Goal: Information Seeking & Learning: Learn about a topic

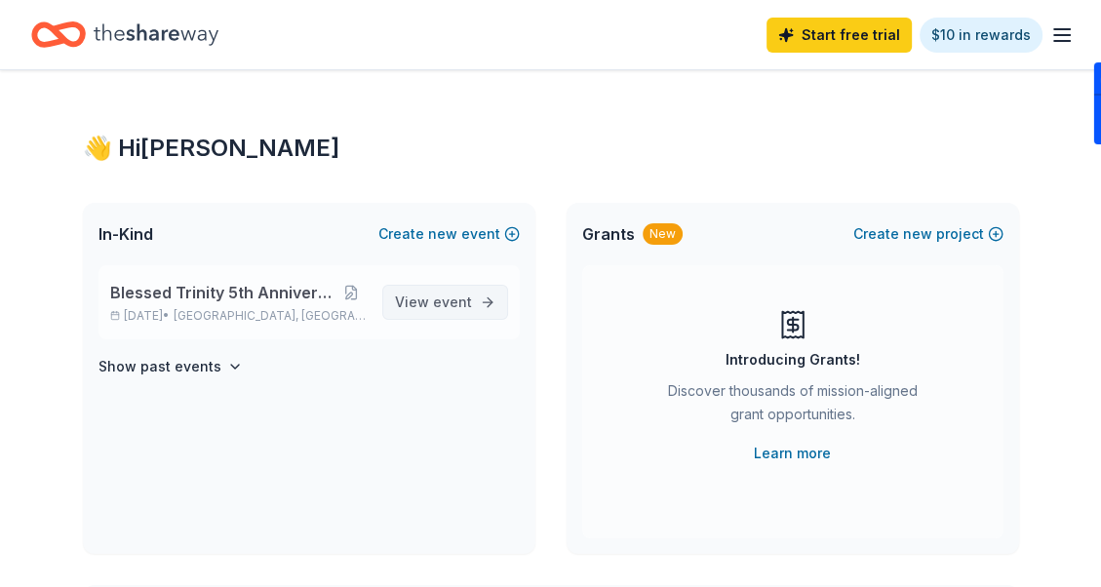
click at [452, 294] on span "event" at bounding box center [452, 301] width 39 height 17
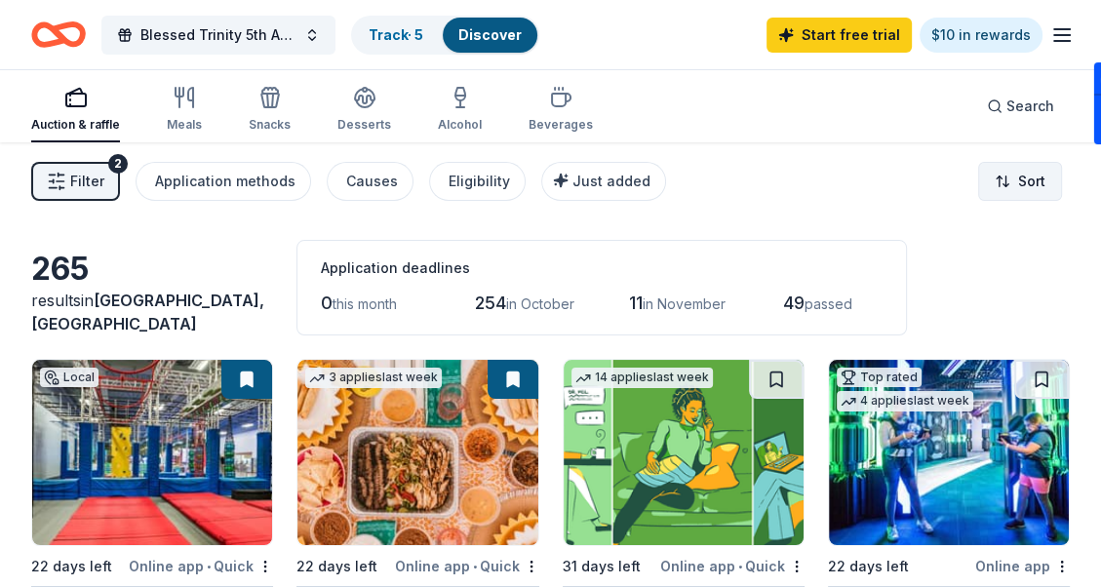
click at [1022, 174] on html "Blessed Trinity 5th Anniversary Bingo Track · 5 Discover Start free trial $10 i…" at bounding box center [550, 293] width 1101 height 587
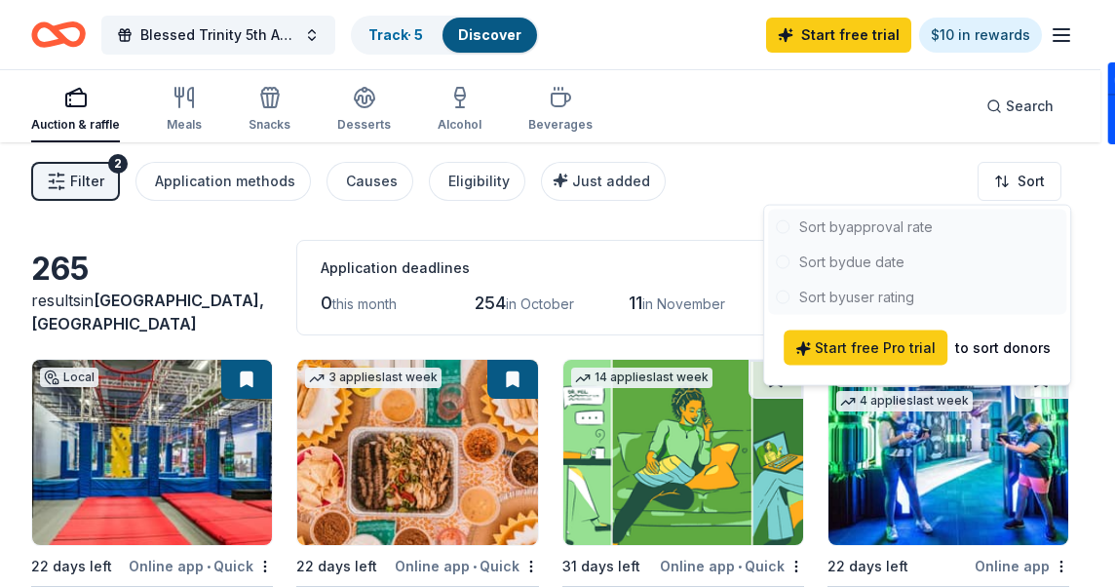
click at [900, 228] on div at bounding box center [917, 262] width 298 height 105
click at [867, 224] on div at bounding box center [917, 262] width 298 height 105
click at [183, 119] on html "Blessed Trinity 5th Anniversary Bingo Track · 5 Discover Start free trial $10 i…" at bounding box center [557, 293] width 1115 height 587
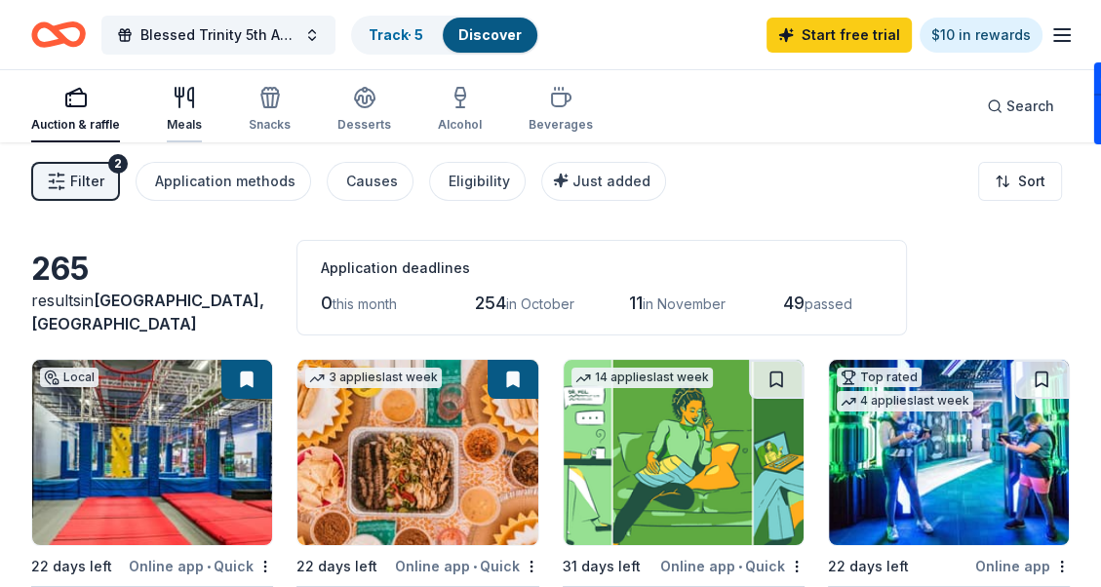
click at [182, 115] on div "Meals" at bounding box center [184, 109] width 35 height 47
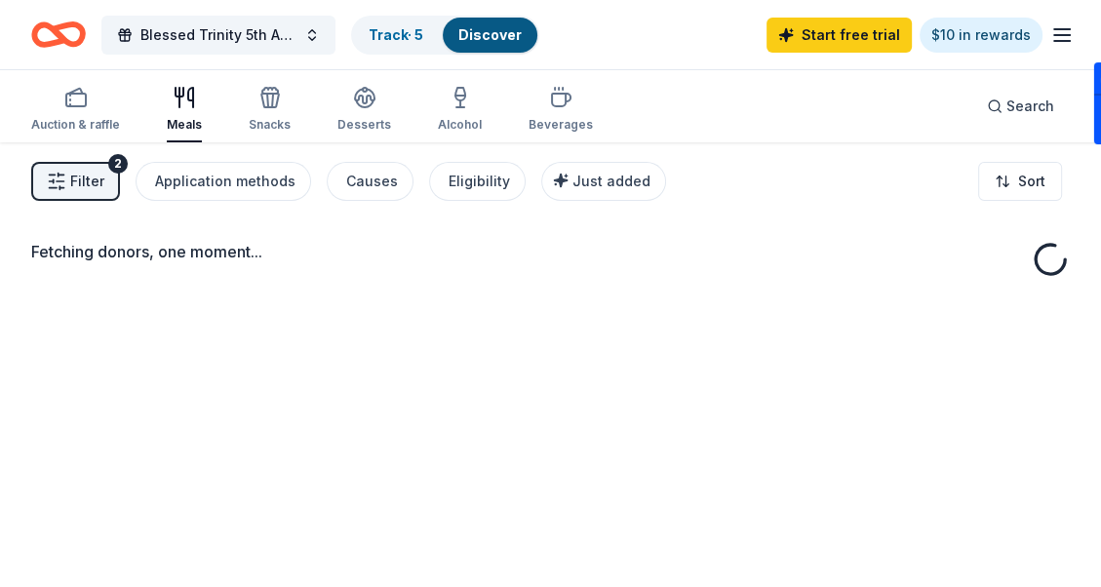
click at [180, 119] on div "Meals" at bounding box center [184, 125] width 35 height 16
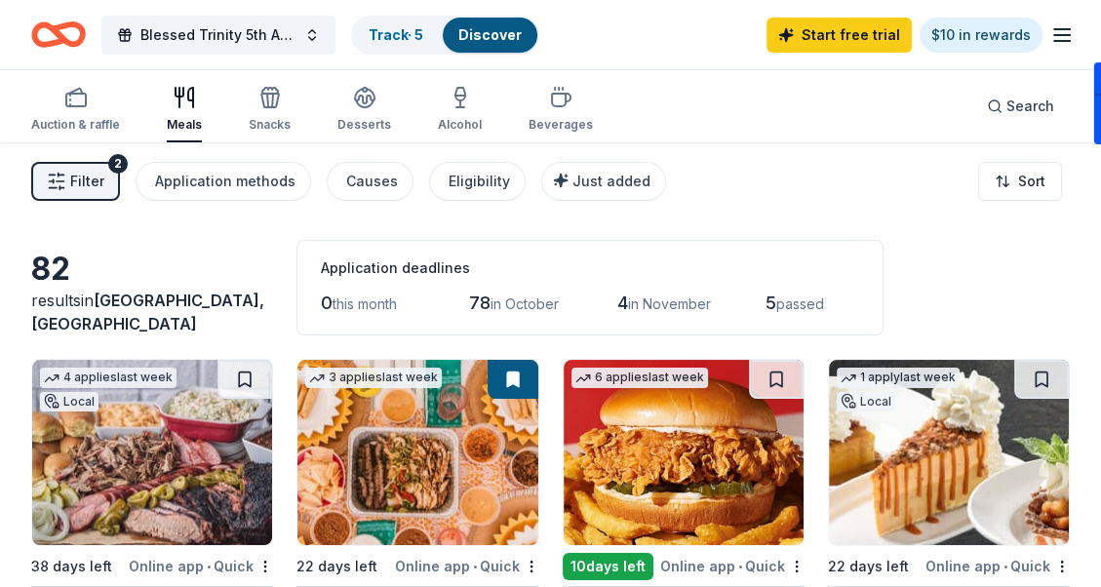
click at [591, 41] on div "Blessed Trinity 5th Anniversary Bingo Track · 5 Discover Start free trial $10 i…" at bounding box center [550, 35] width 1038 height 46
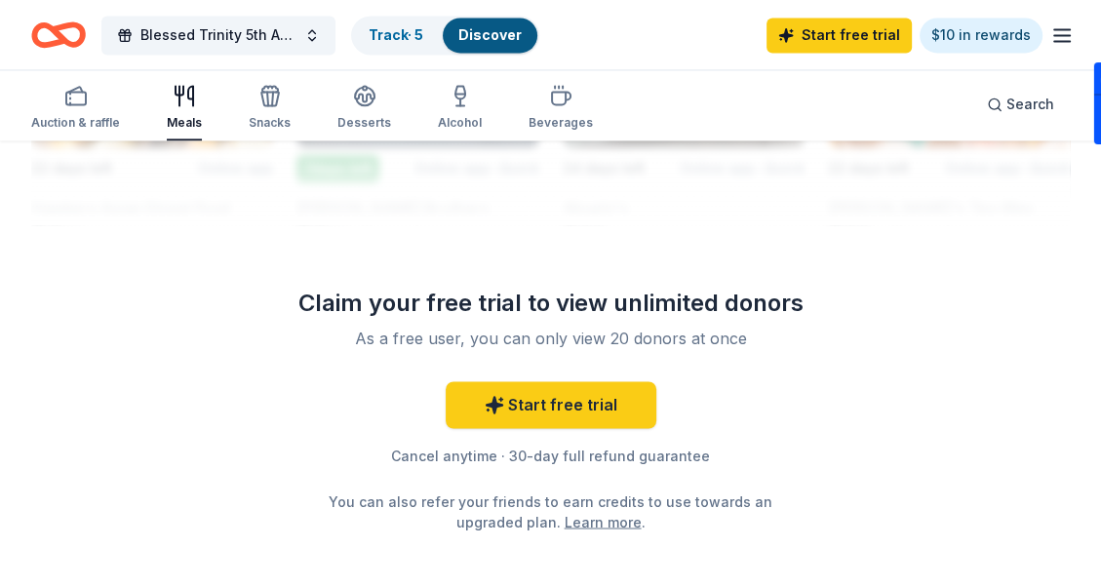
scroll to position [2340, 0]
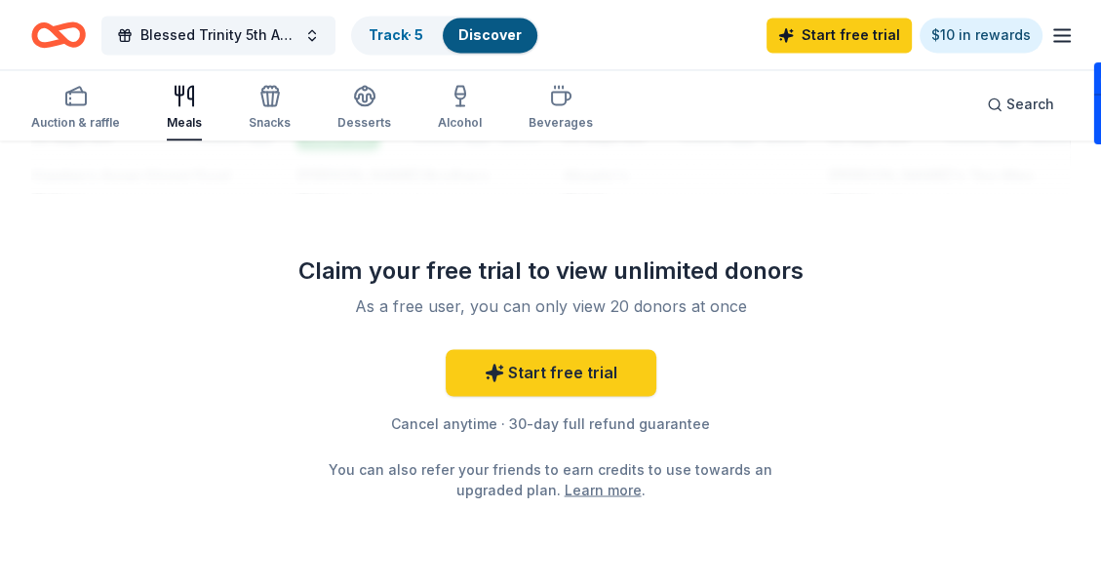
click at [1063, 36] on icon "button" at bounding box center [1061, 34] width 23 height 23
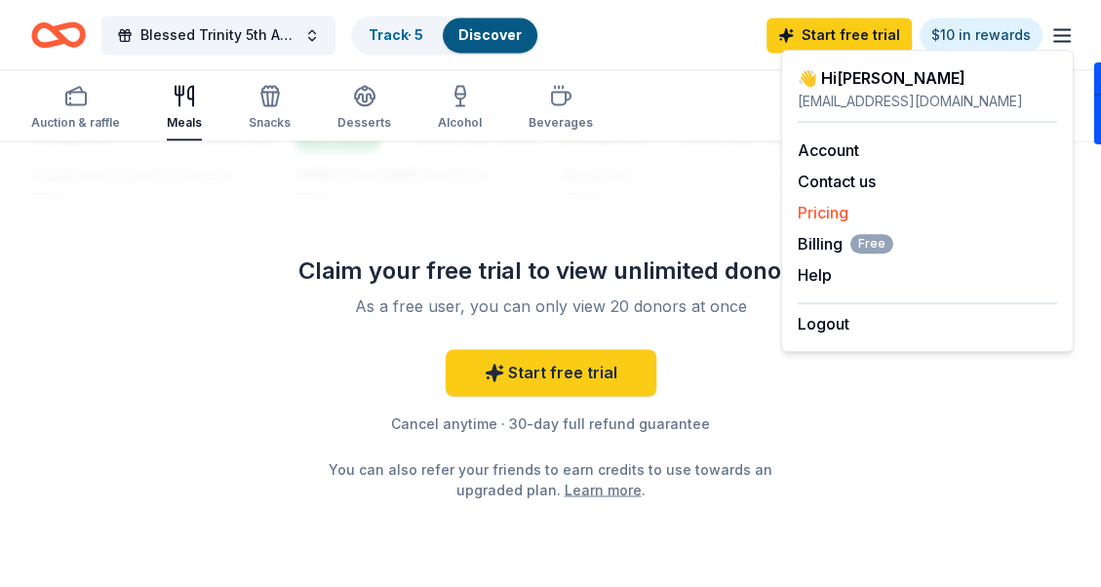
click at [823, 209] on link "Pricing" at bounding box center [822, 212] width 51 height 19
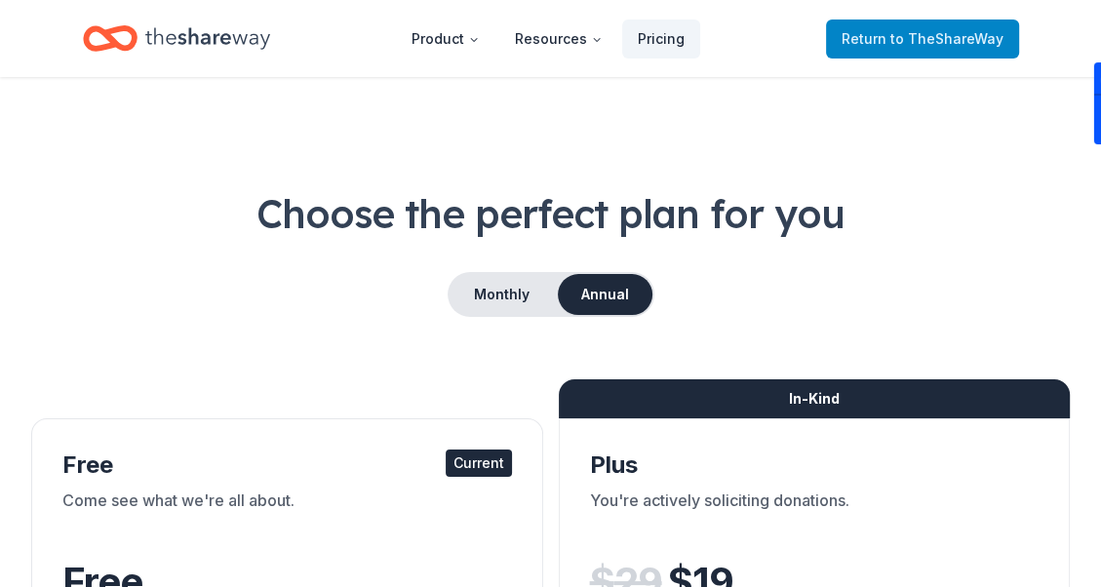
click at [898, 44] on span "to TheShareWay" at bounding box center [946, 38] width 113 height 17
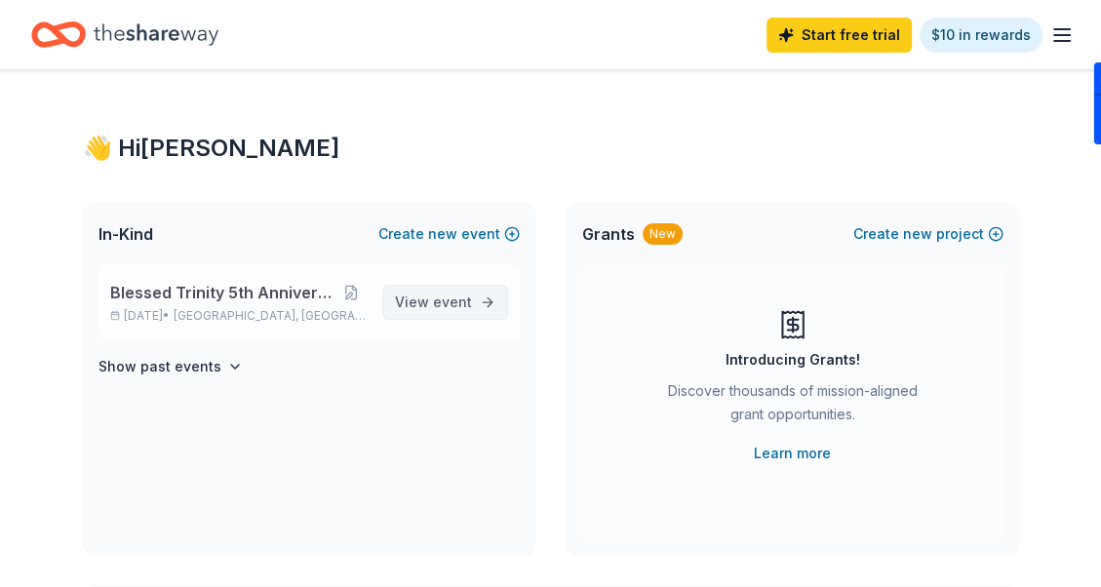
click at [435, 302] on span "event" at bounding box center [452, 301] width 39 height 17
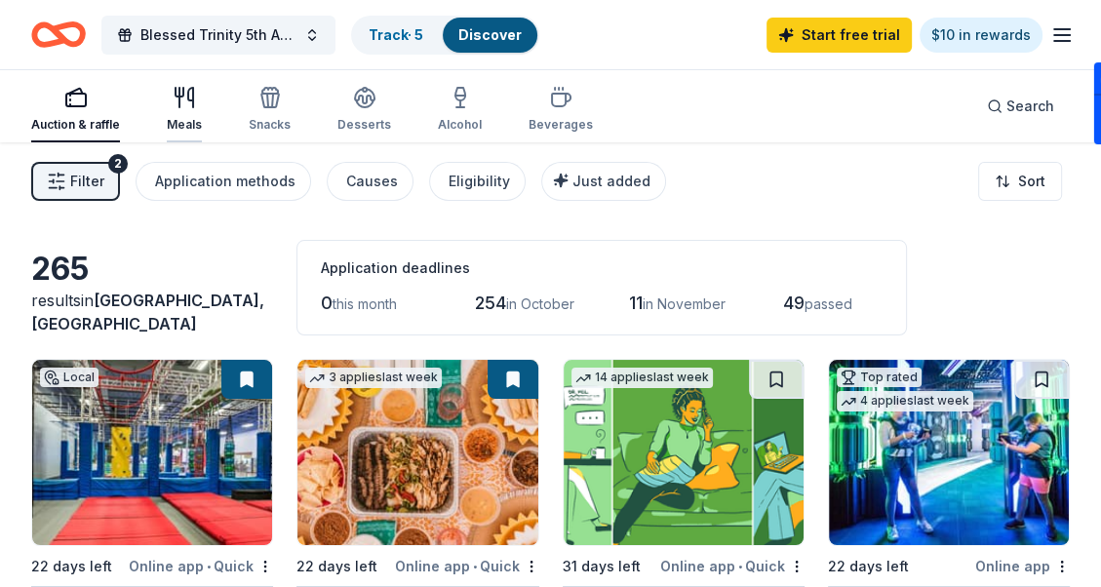
click at [181, 103] on icon "button" at bounding box center [184, 97] width 23 height 23
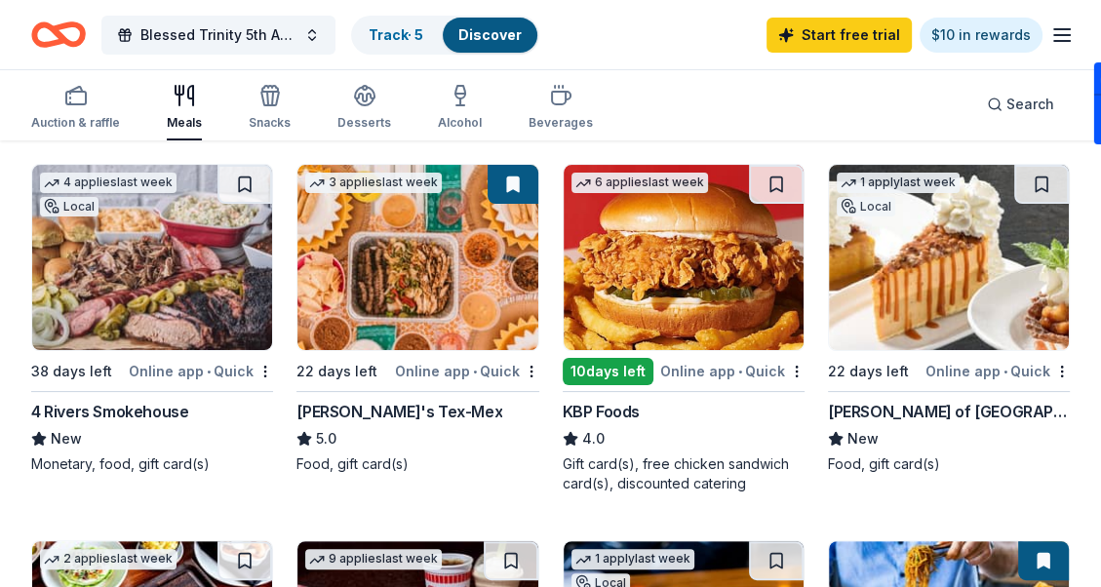
scroll to position [292, 0]
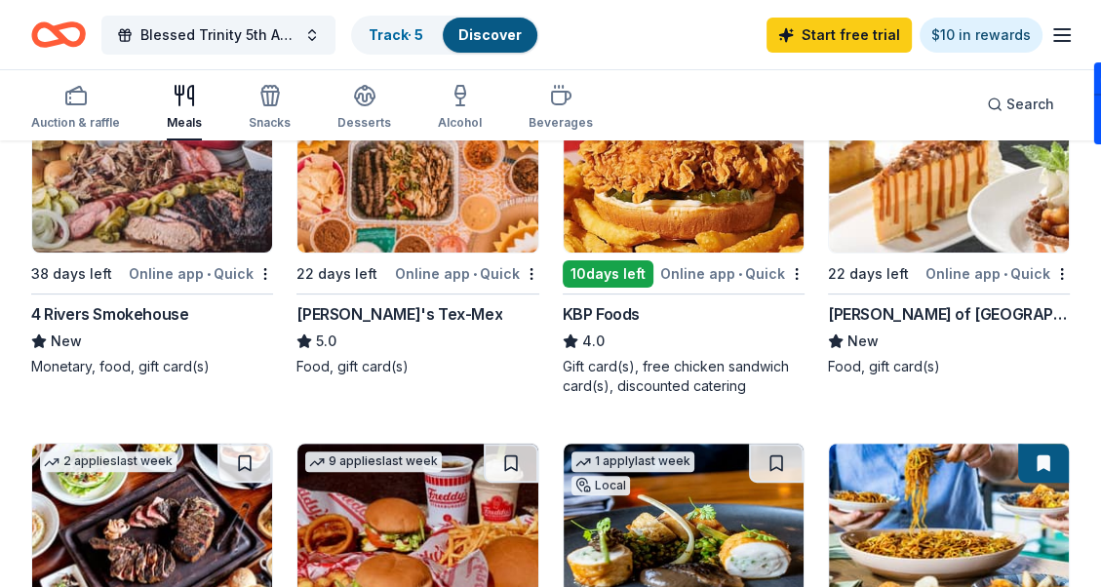
click at [971, 271] on div "Online app • Quick" at bounding box center [997, 273] width 144 height 24
click at [554, 100] on icon "button" at bounding box center [560, 95] width 23 height 23
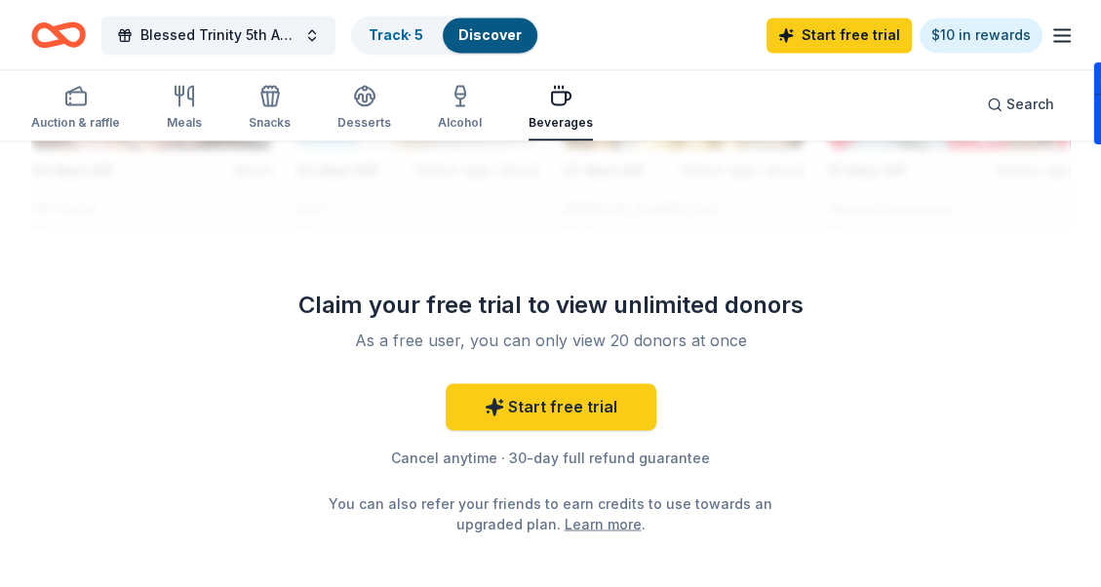
scroll to position [2340, 0]
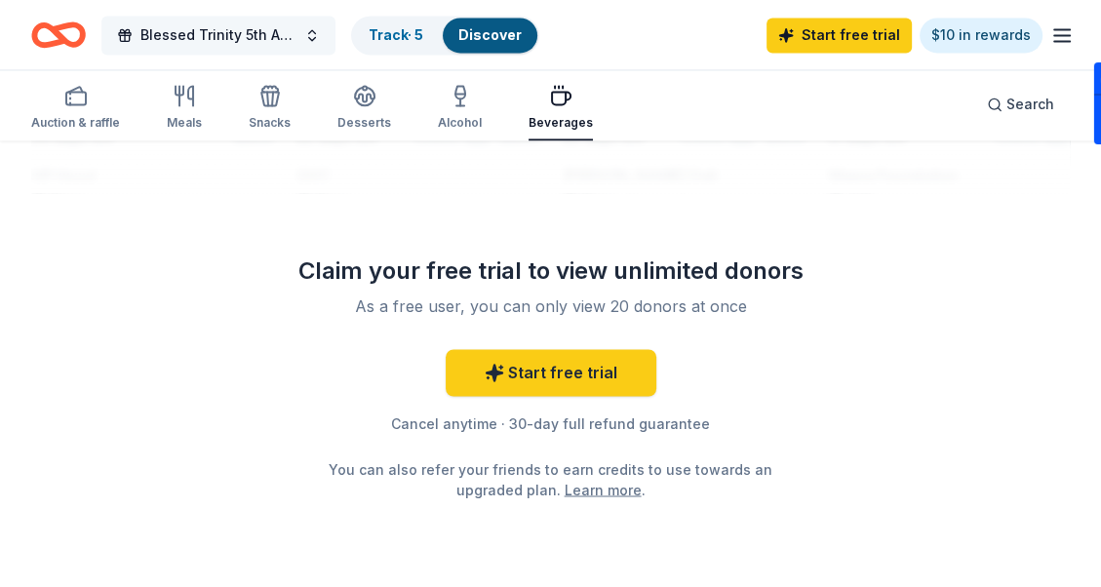
click at [202, 34] on span "Blessed Trinity 5th Anniversary Bingo" at bounding box center [218, 34] width 156 height 23
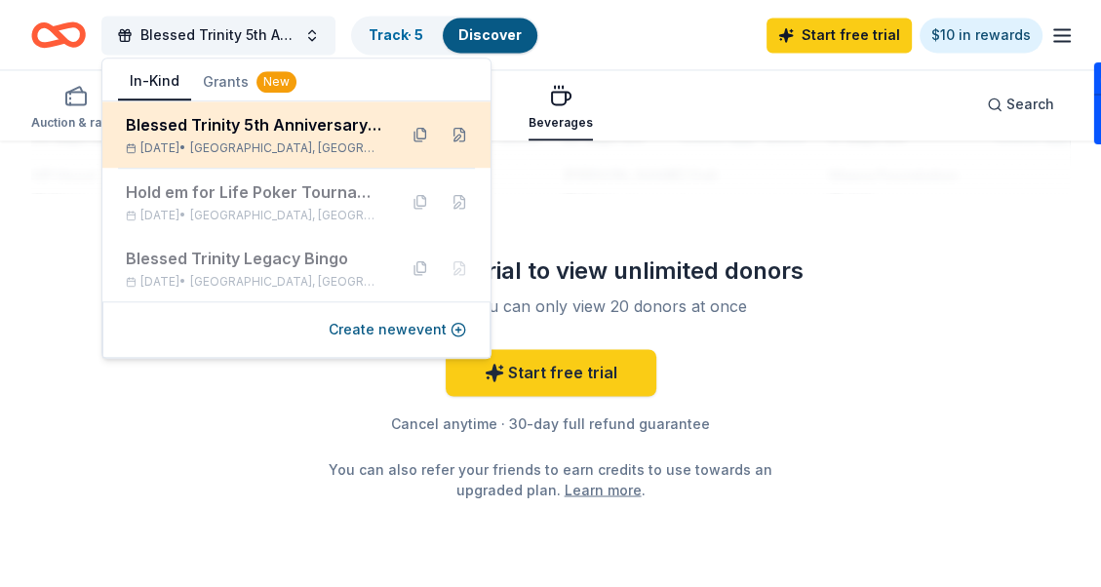
click at [201, 123] on div "Blessed Trinity 5th Anniversary Bingo" at bounding box center [253, 124] width 255 height 23
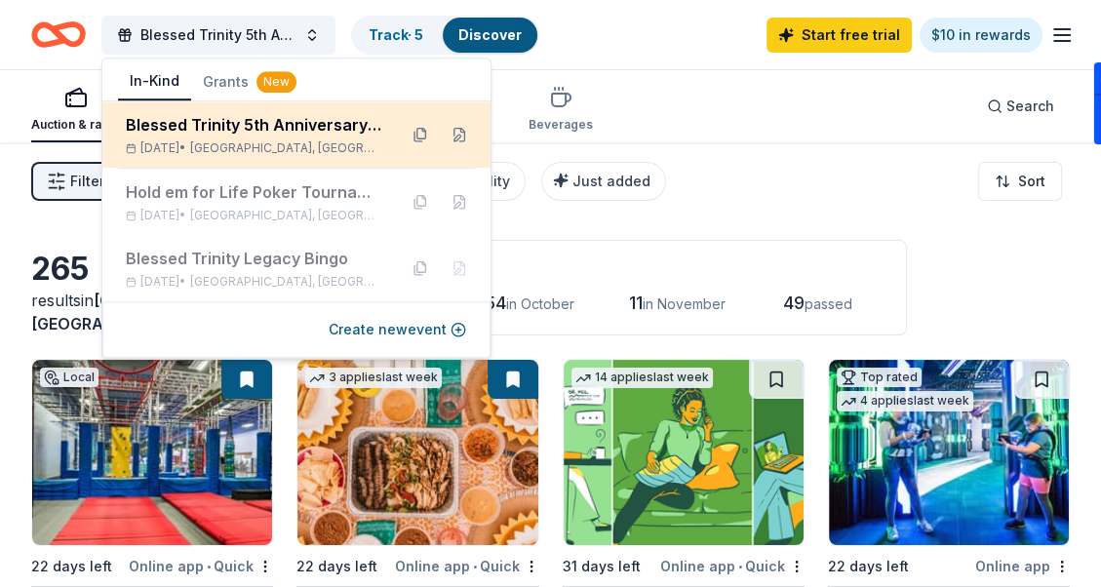
click at [341, 121] on div "Blessed Trinity 5th Anniversary Bingo" at bounding box center [253, 124] width 255 height 23
click at [367, 119] on div "Blessed Trinity 5th Anniversary Bingo" at bounding box center [253, 124] width 255 height 23
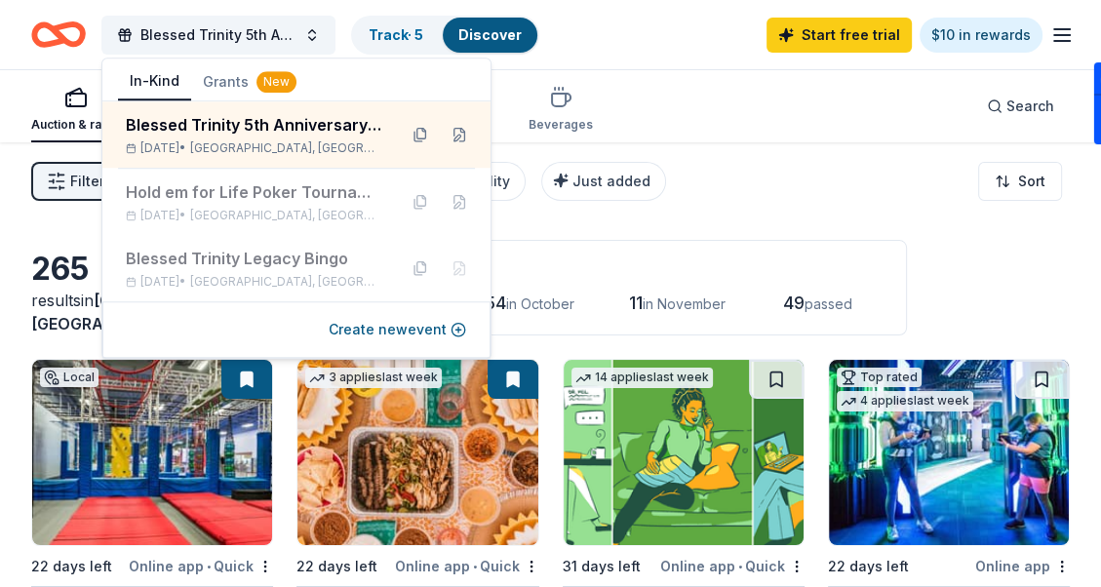
click at [164, 75] on button "In-Kind" at bounding box center [154, 81] width 73 height 37
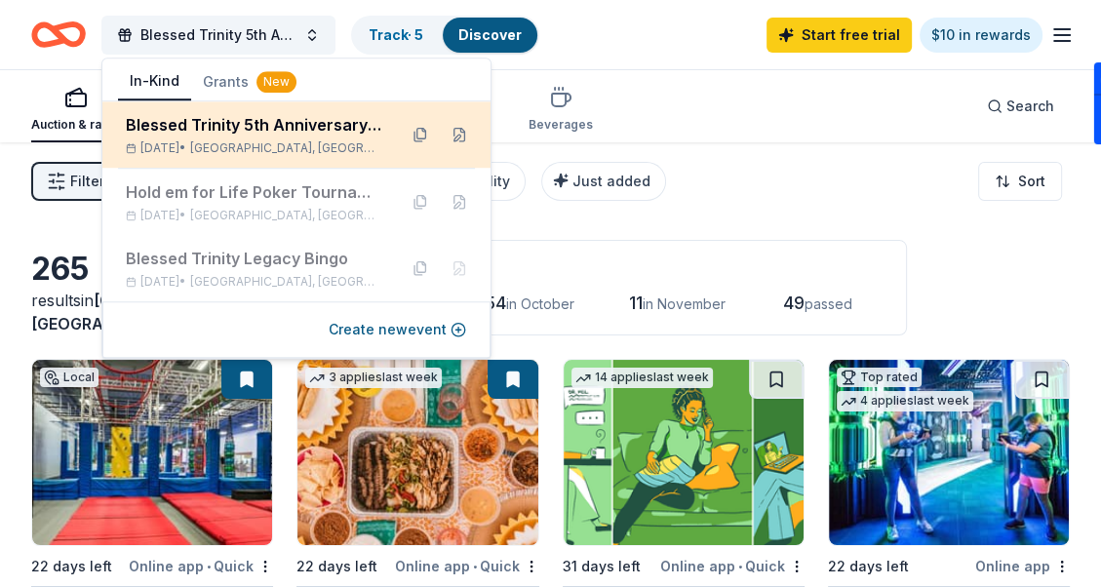
click at [189, 135] on div "Blessed Trinity 5th Anniversary Bingo" at bounding box center [253, 124] width 255 height 23
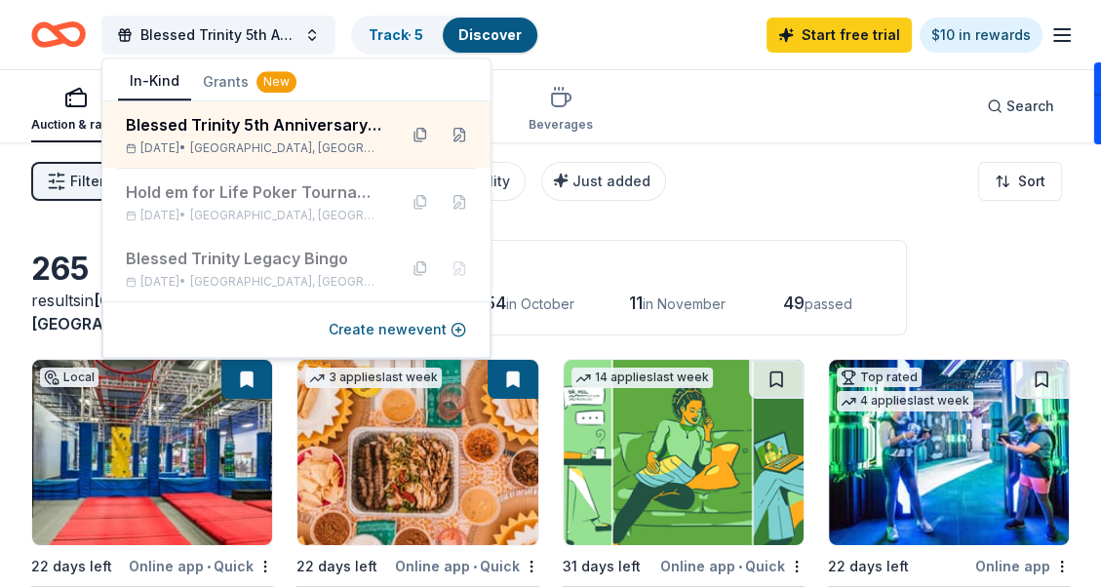
click at [692, 115] on div "Auction & raffle Meals Snacks Desserts Alcohol Beverages Search" at bounding box center [550, 106] width 1038 height 72
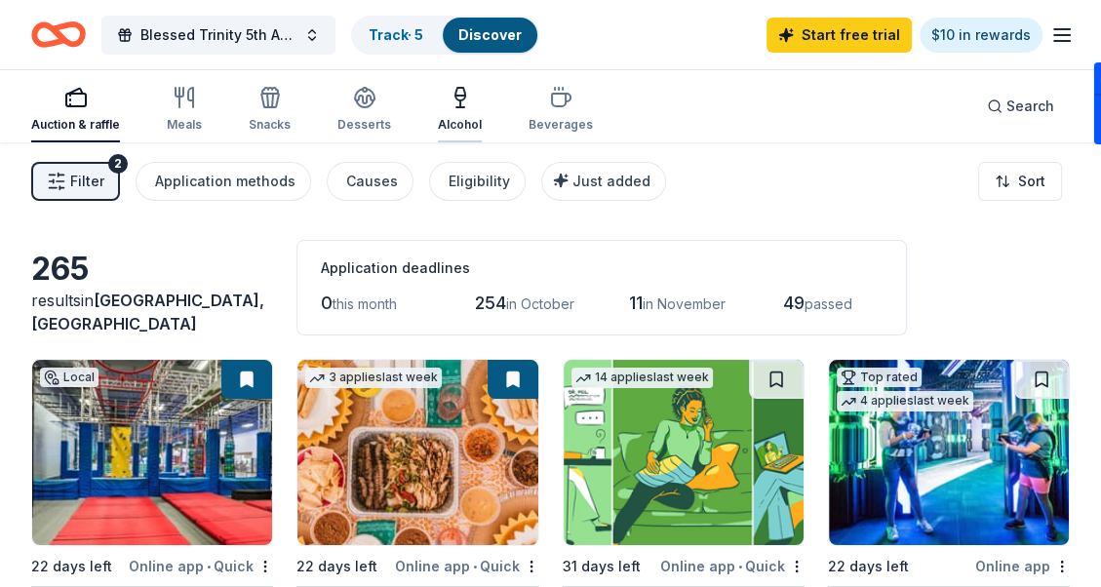
click at [459, 100] on icon "button" at bounding box center [459, 97] width 23 height 23
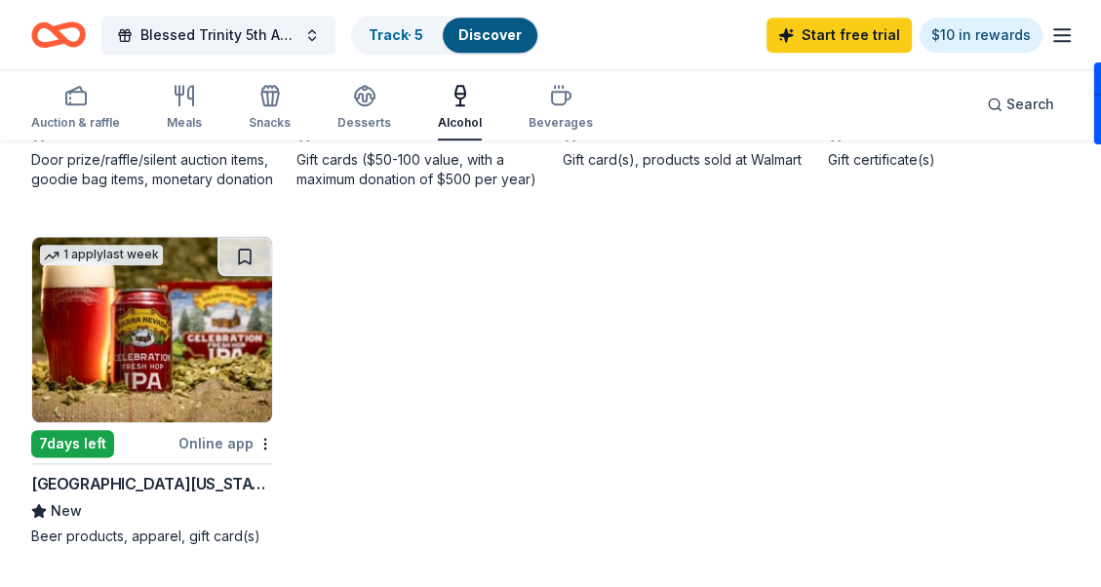
scroll to position [1657, 0]
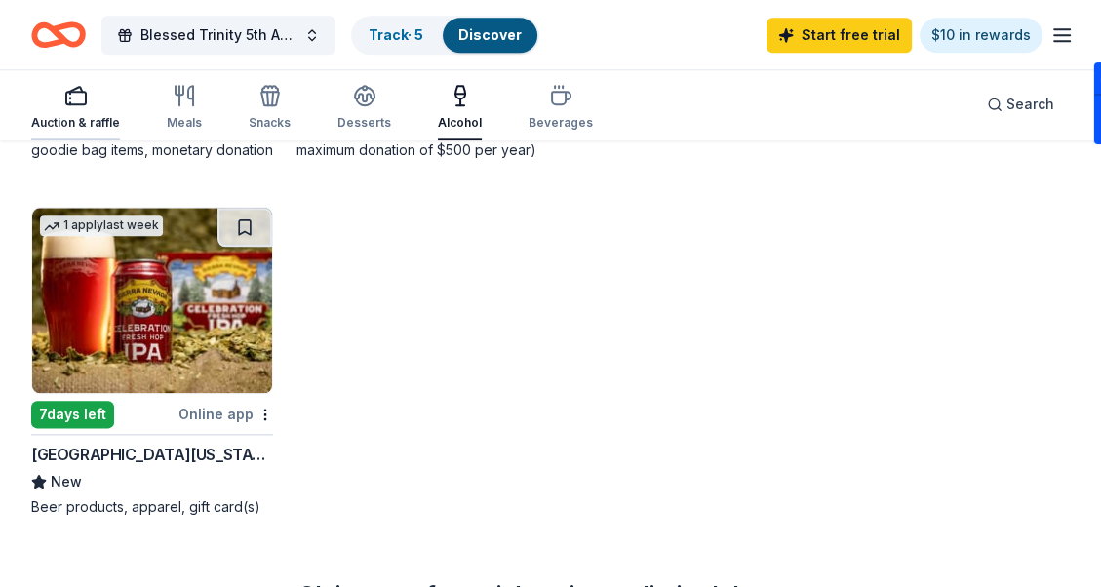
click at [82, 99] on icon "button" at bounding box center [75, 95] width 23 height 23
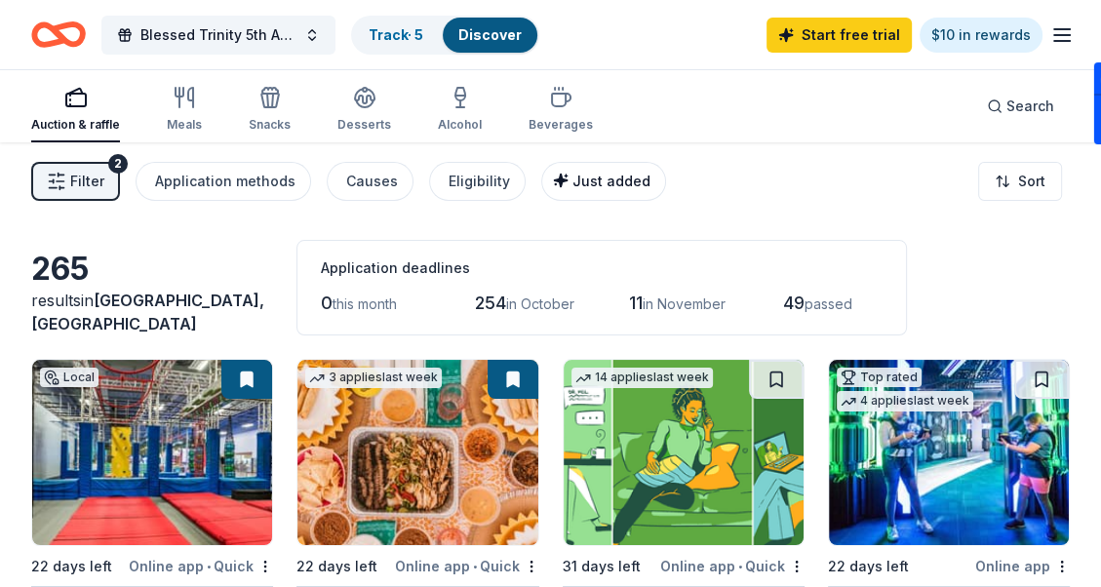
click at [572, 178] on span "Just added" at bounding box center [611, 181] width 78 height 17
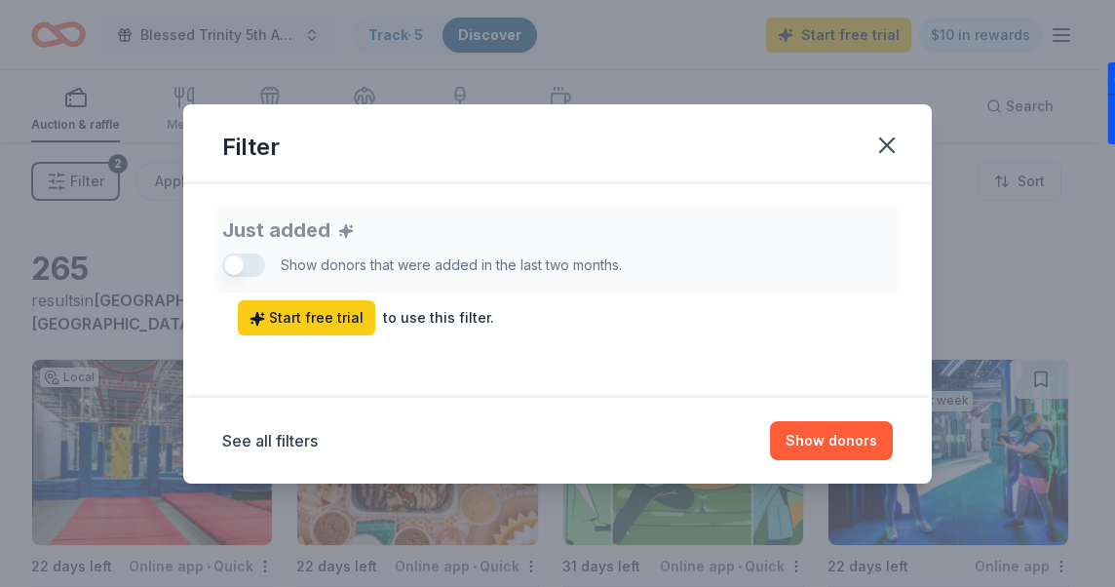
click at [228, 265] on div "Just added Show donors that were added in the last two months. Start free trial…" at bounding box center [557, 271] width 671 height 129
click at [257, 263] on div "Just added Show donors that were added in the last two months. Start free trial…" at bounding box center [557, 271] width 671 height 129
click at [259, 439] on button "See all filters" at bounding box center [270, 440] width 96 height 23
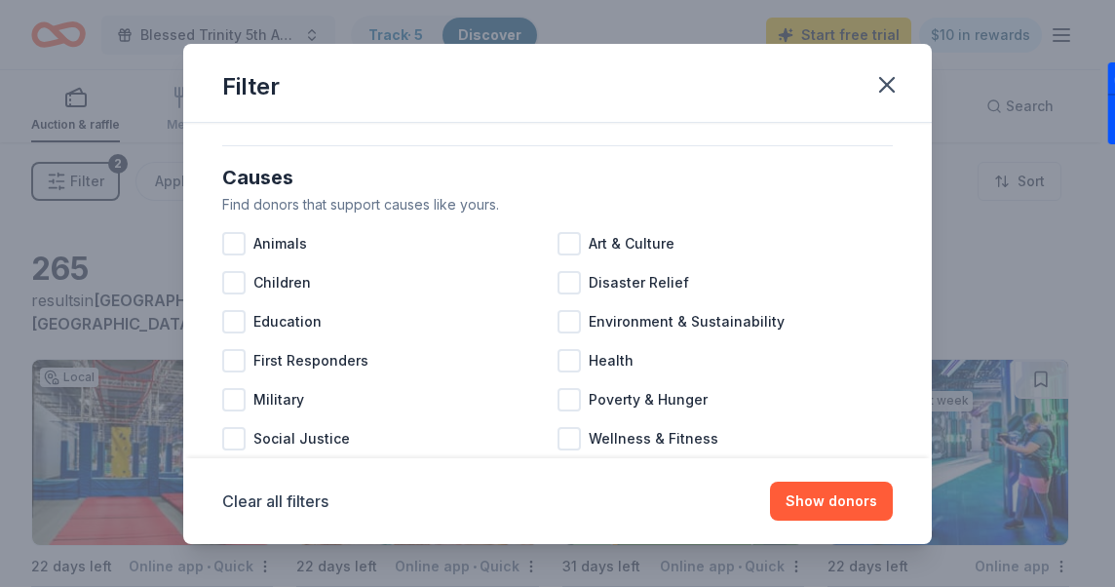
scroll to position [195, 0]
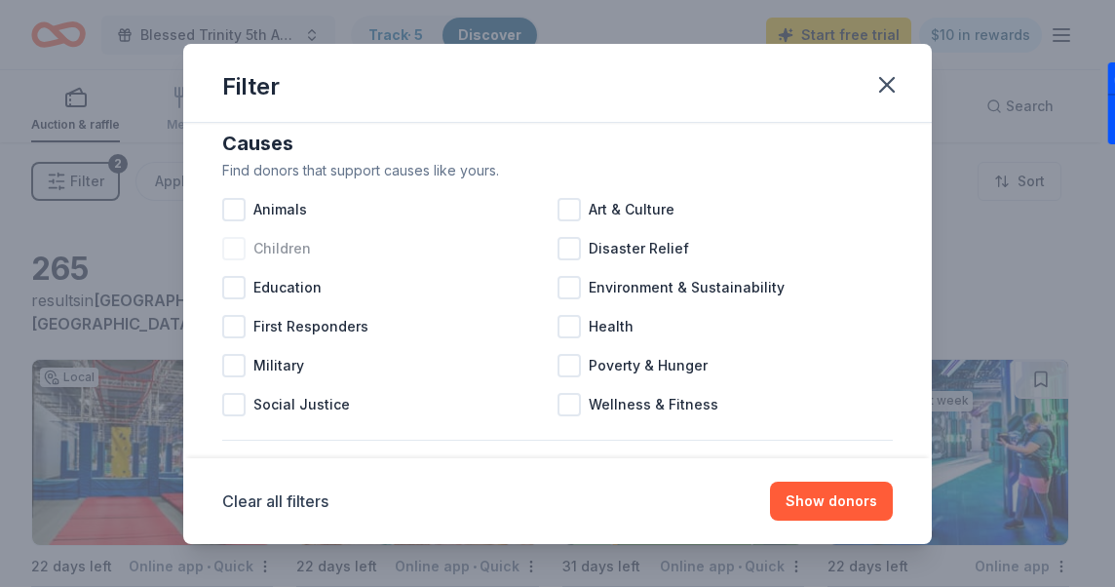
click at [235, 259] on div at bounding box center [233, 248] width 23 height 23
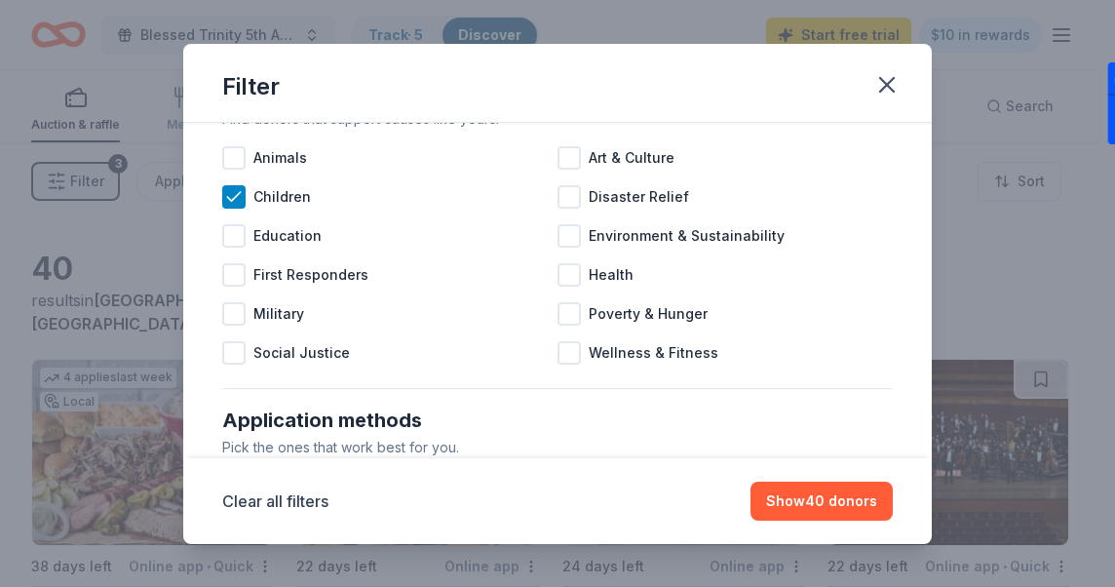
scroll to position [292, 0]
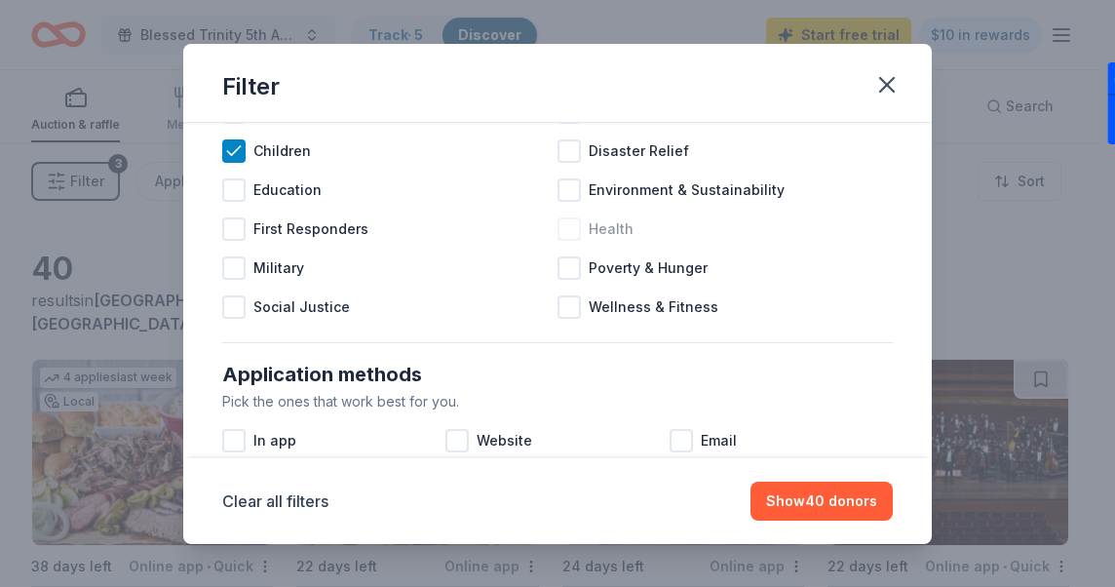
click at [562, 226] on div at bounding box center [569, 228] width 23 height 23
click at [226, 190] on div at bounding box center [233, 189] width 23 height 23
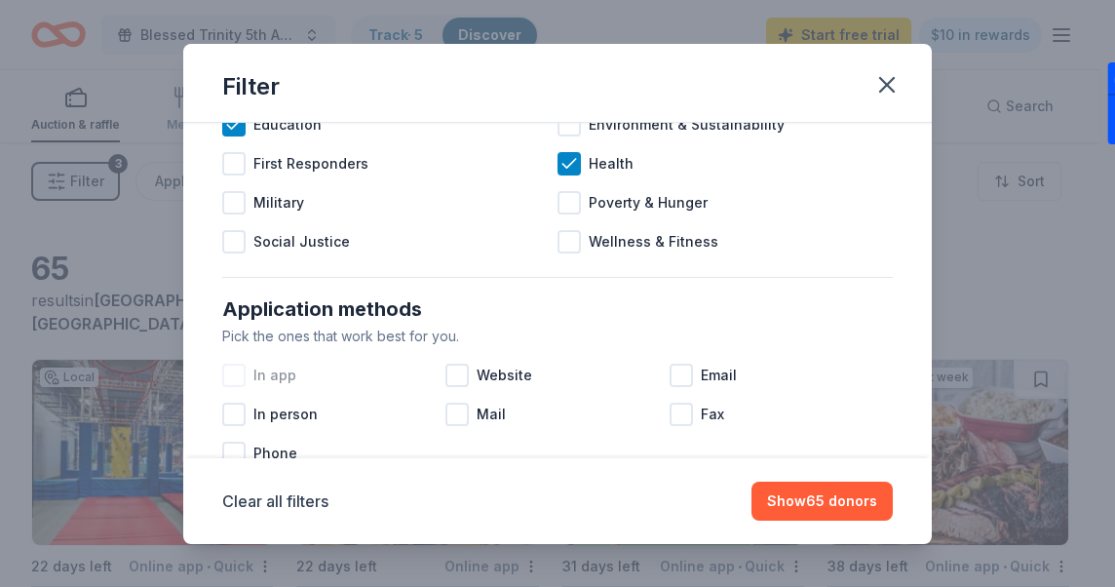
scroll to position [390, 0]
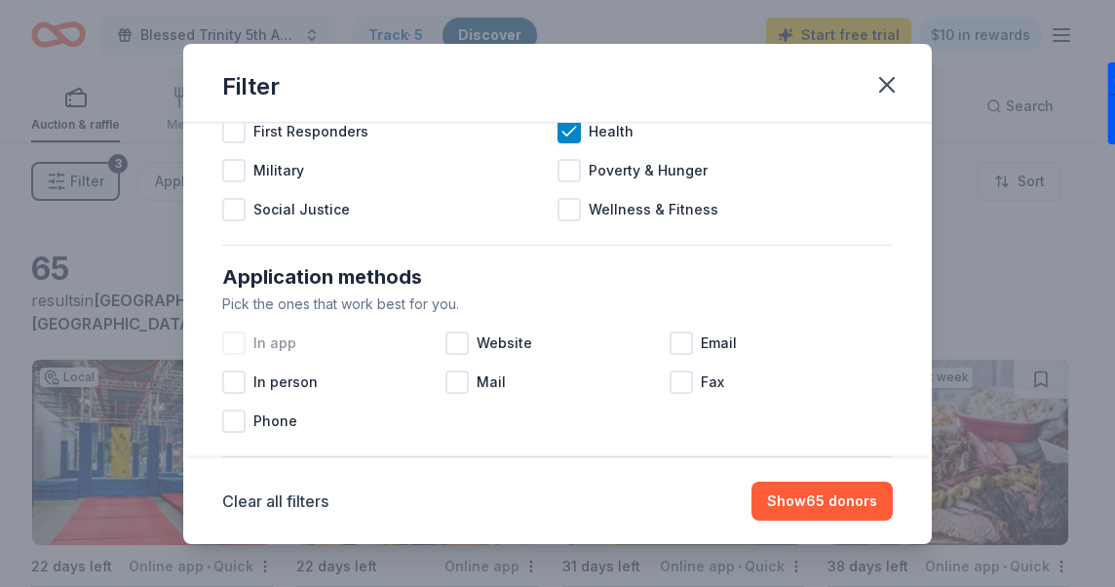
click at [233, 345] on div at bounding box center [233, 342] width 23 height 23
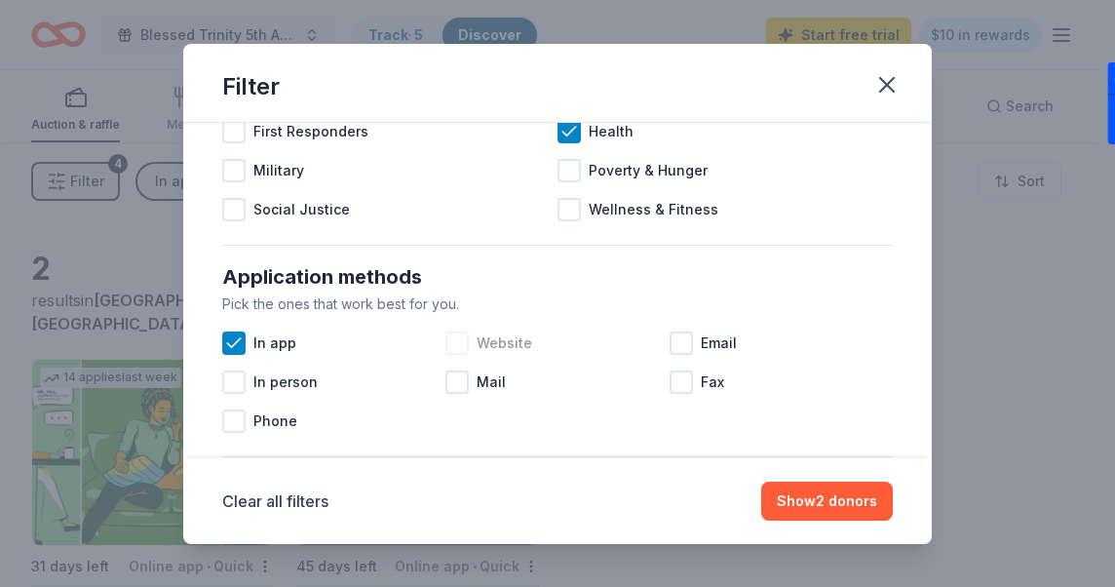
click at [456, 340] on div at bounding box center [457, 342] width 23 height 23
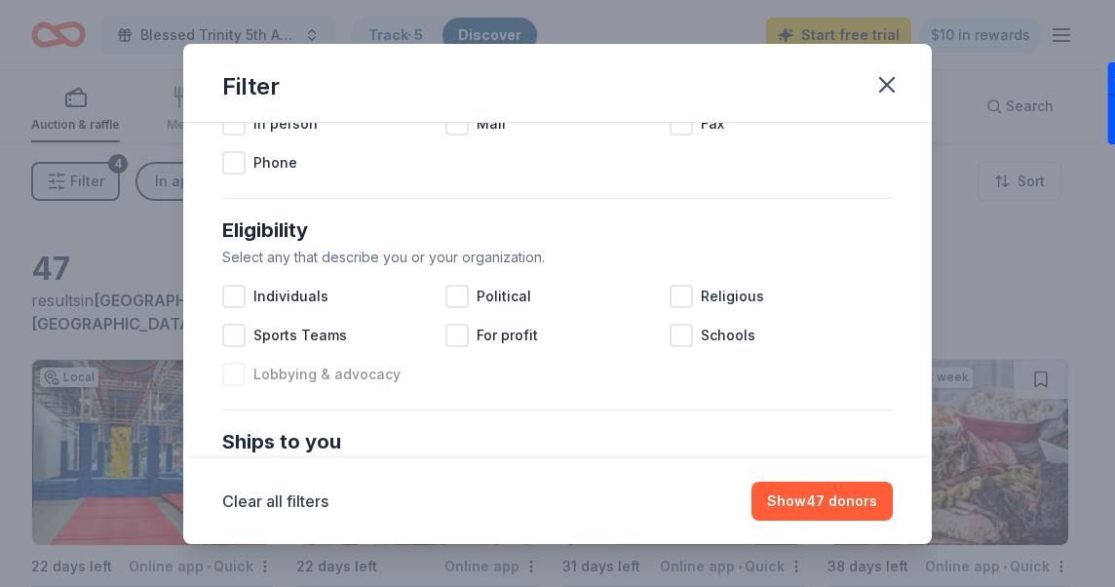
scroll to position [682, 0]
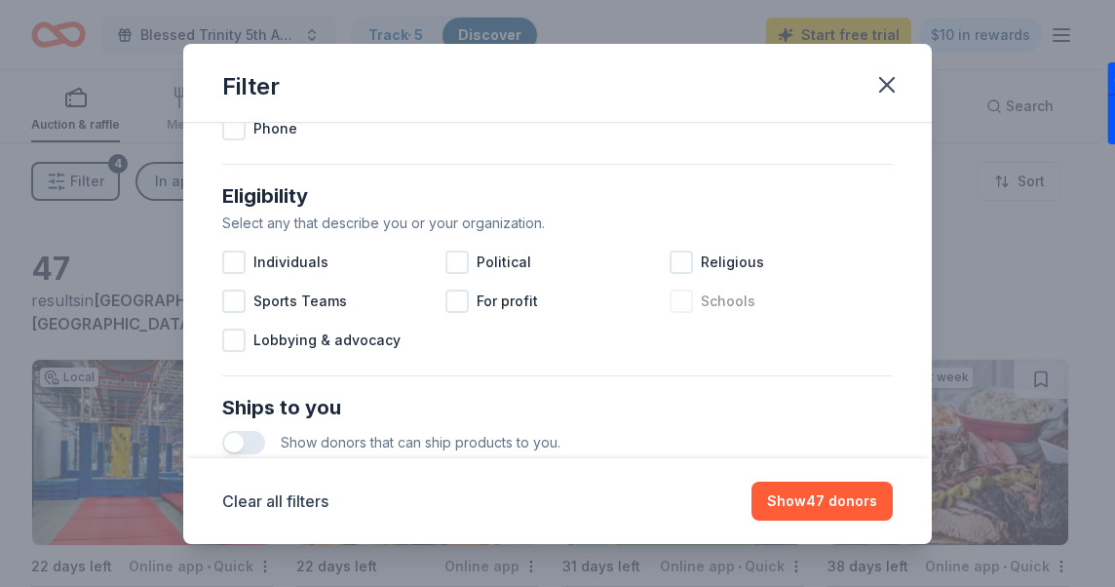
click at [673, 304] on div at bounding box center [681, 301] width 23 height 23
click at [676, 264] on div at bounding box center [681, 262] width 23 height 23
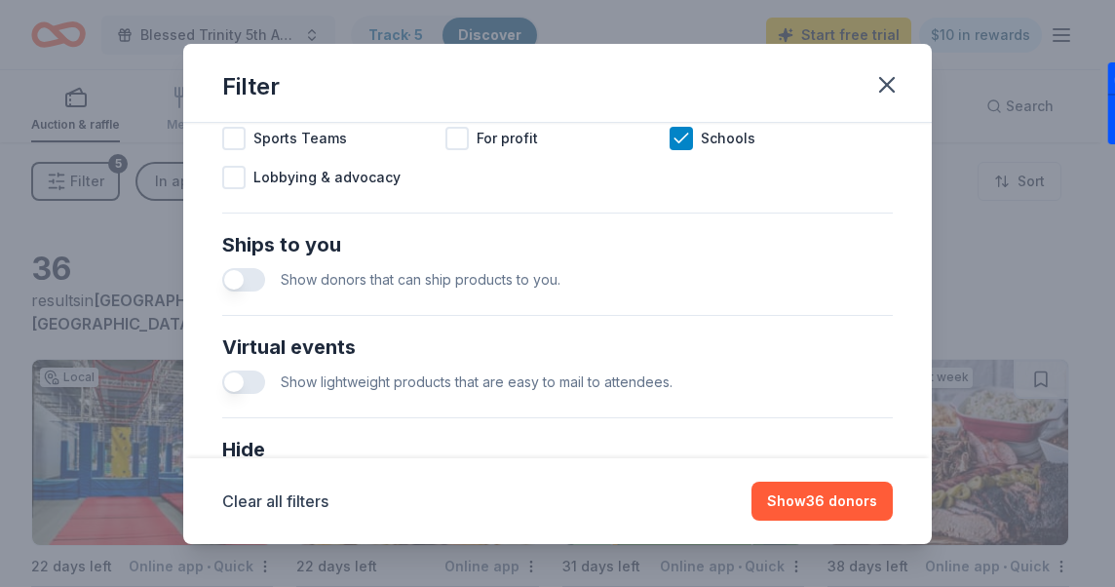
scroll to position [877, 0]
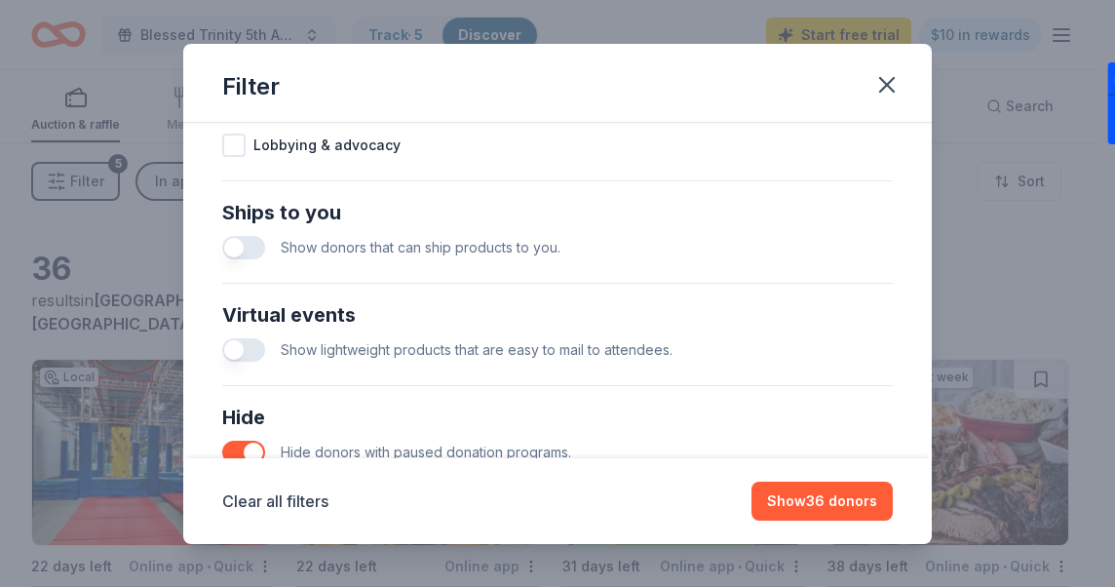
click at [246, 249] on button "button" at bounding box center [243, 247] width 43 height 23
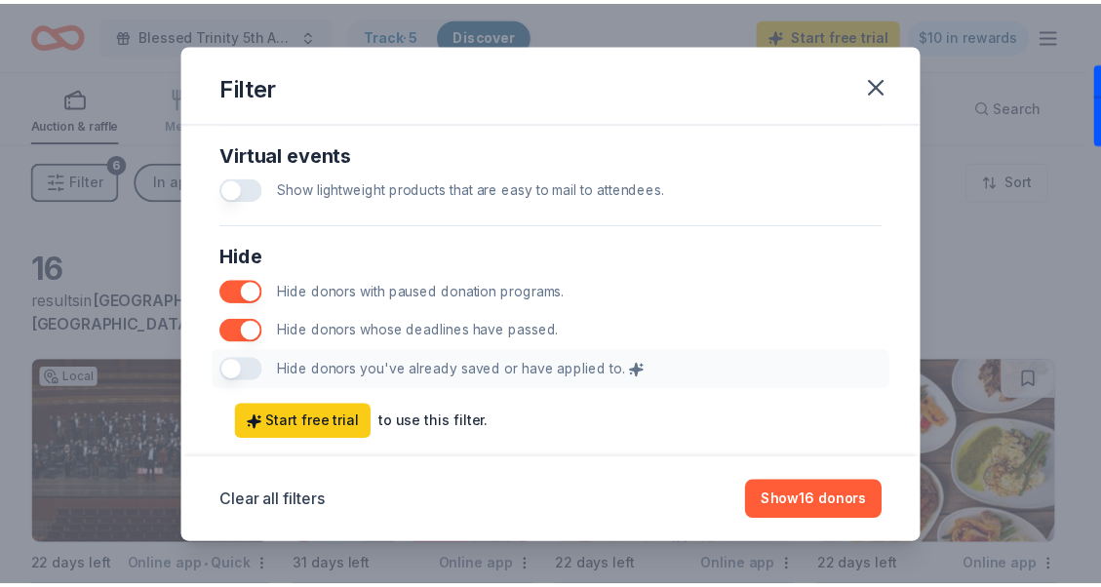
scroll to position [1072, 0]
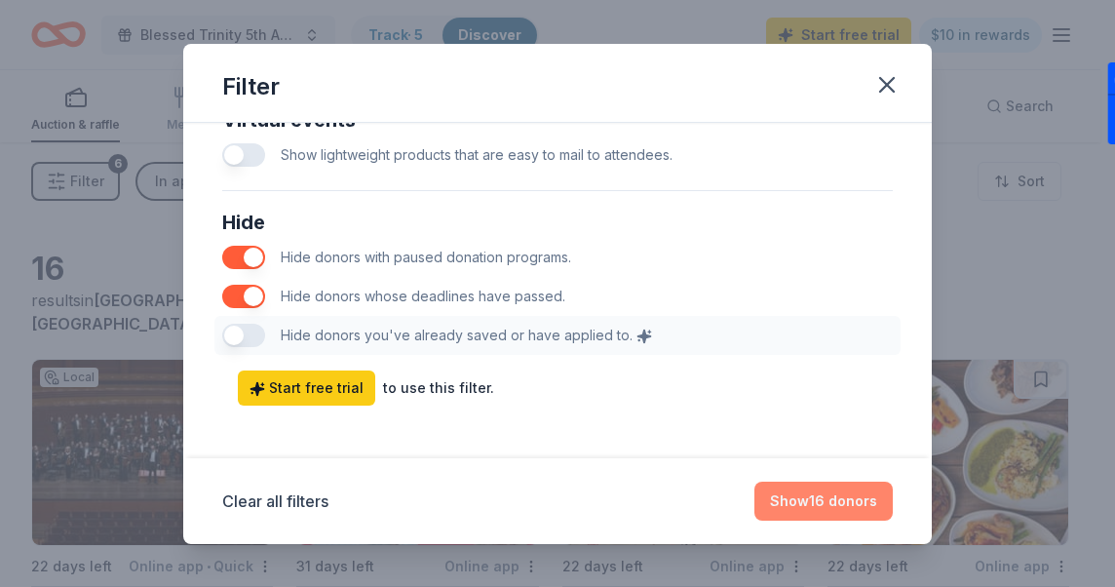
click at [795, 509] on button "Show 16 donors" at bounding box center [824, 501] width 138 height 39
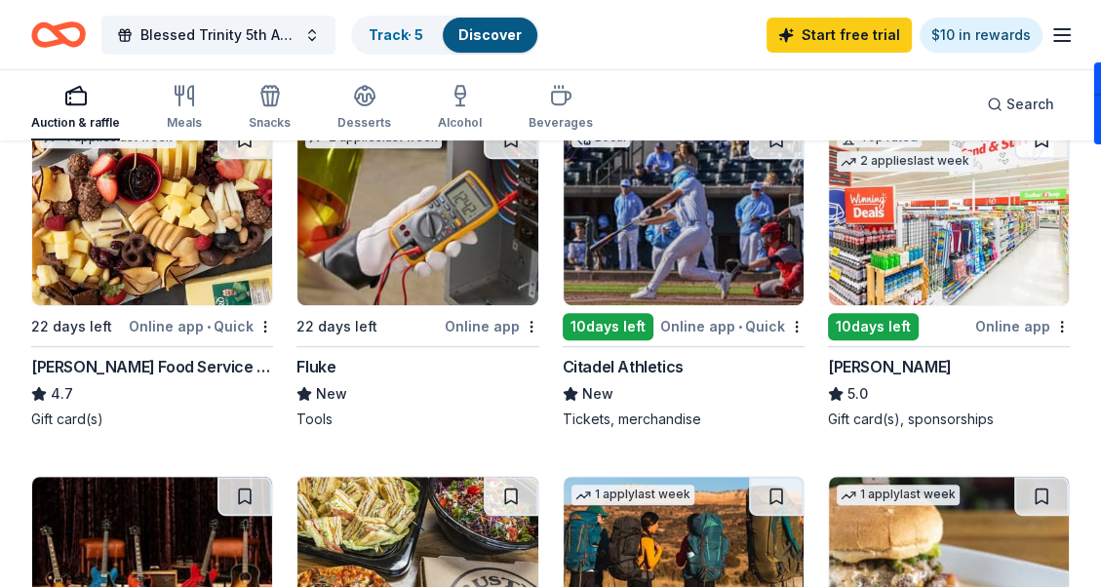
scroll to position [585, 0]
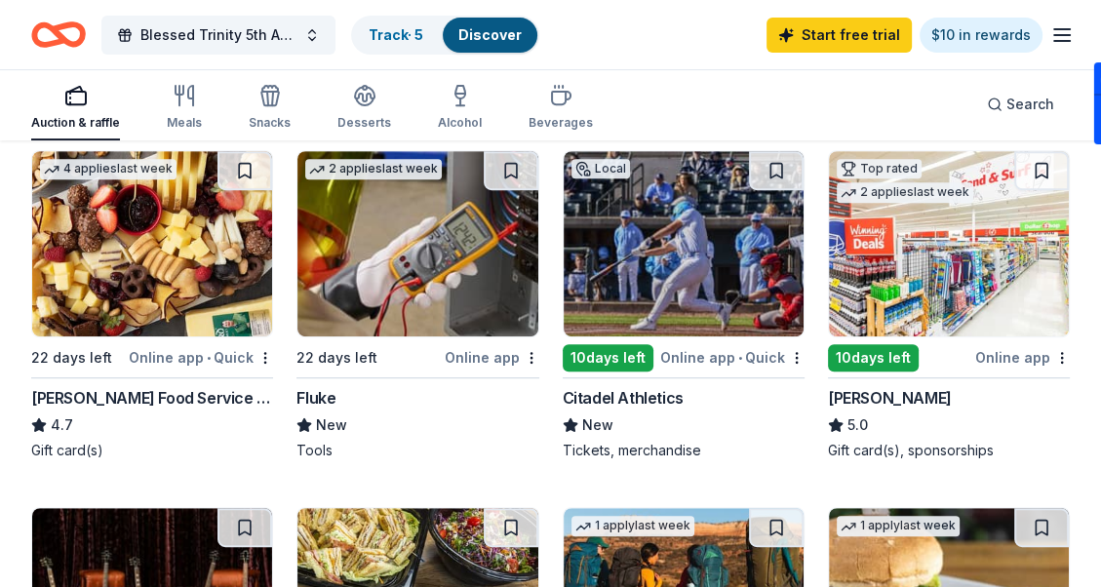
click at [1008, 357] on div "Online app" at bounding box center [1022, 357] width 95 height 24
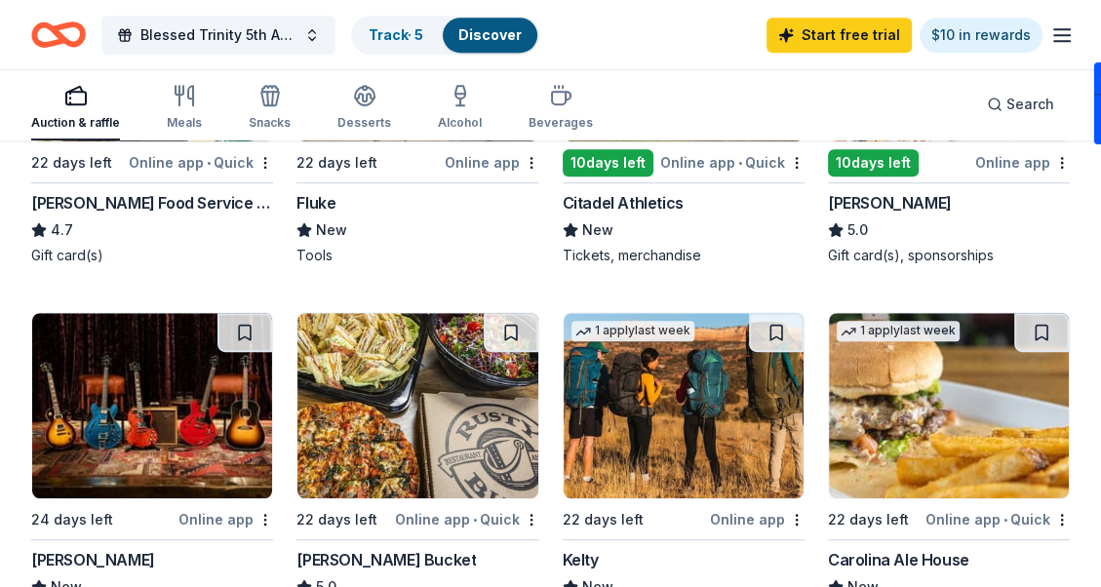
scroll to position [877, 0]
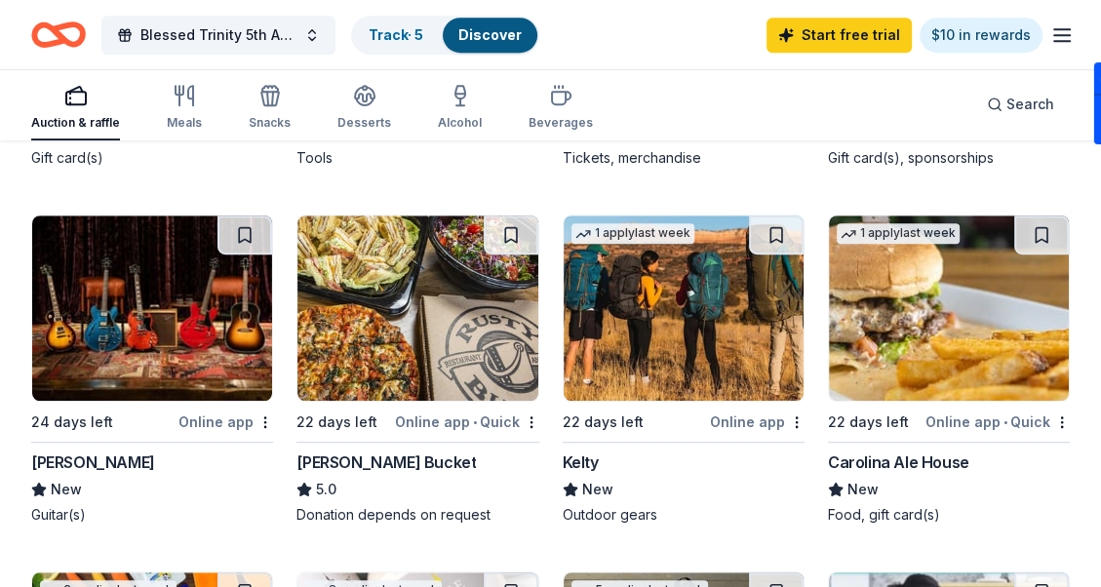
click at [382, 513] on div "Donation depends on request" at bounding box center [417, 514] width 242 height 19
click at [386, 36] on link "Track · 5" at bounding box center [395, 34] width 55 height 17
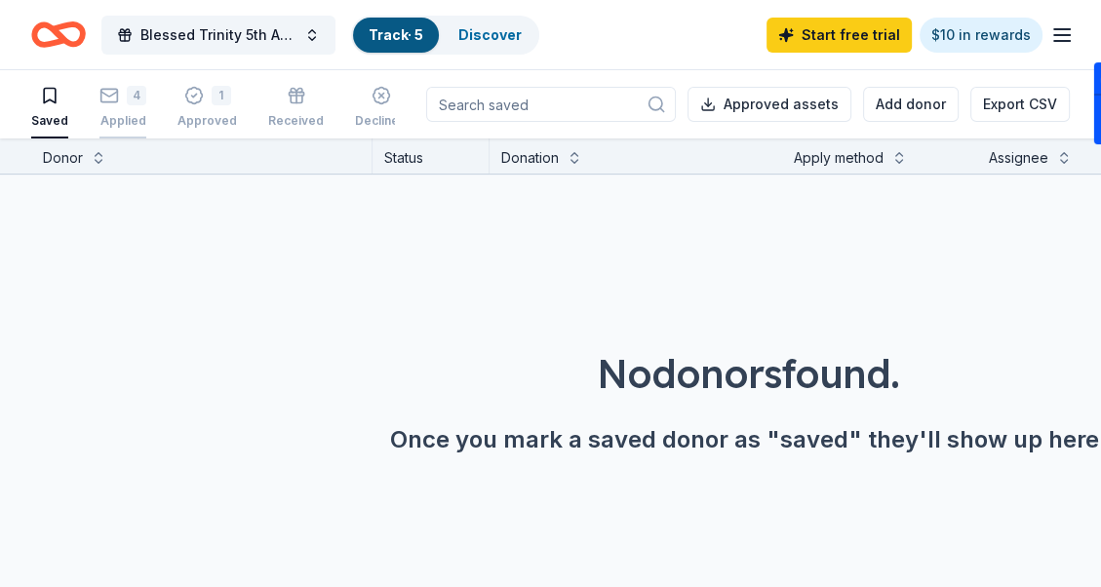
click at [122, 100] on div "4" at bounding box center [122, 95] width 47 height 19
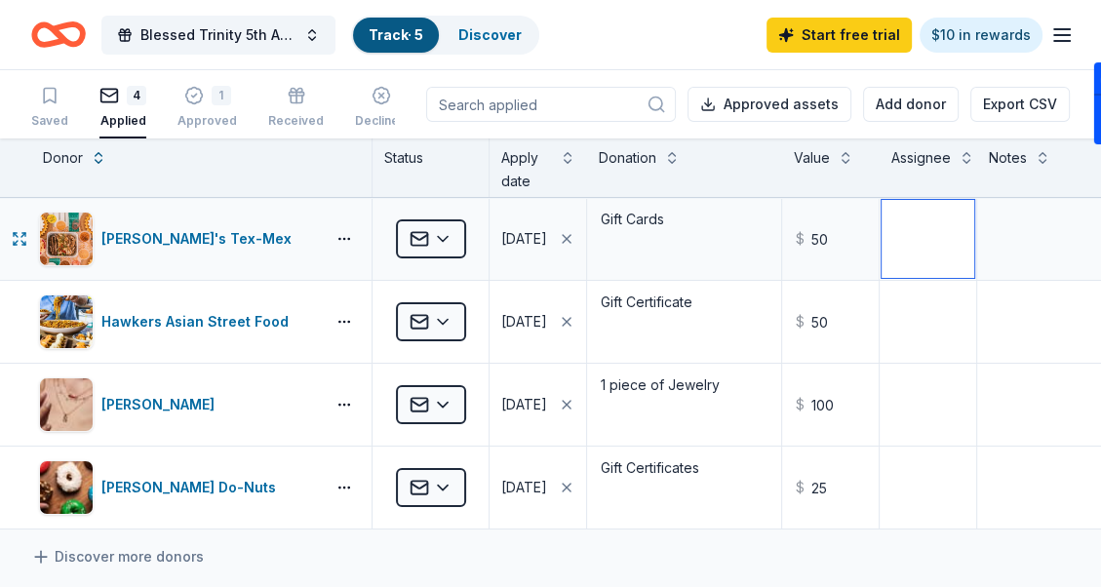
click at [932, 245] on textarea at bounding box center [927, 239] width 93 height 78
drag, startPoint x: 894, startPoint y: 220, endPoint x: 942, endPoint y: 266, distance: 66.2
click at [946, 264] on textarea "[PERSON_NAME]" at bounding box center [927, 239] width 93 height 78
type textarea "[PERSON_NAME]"
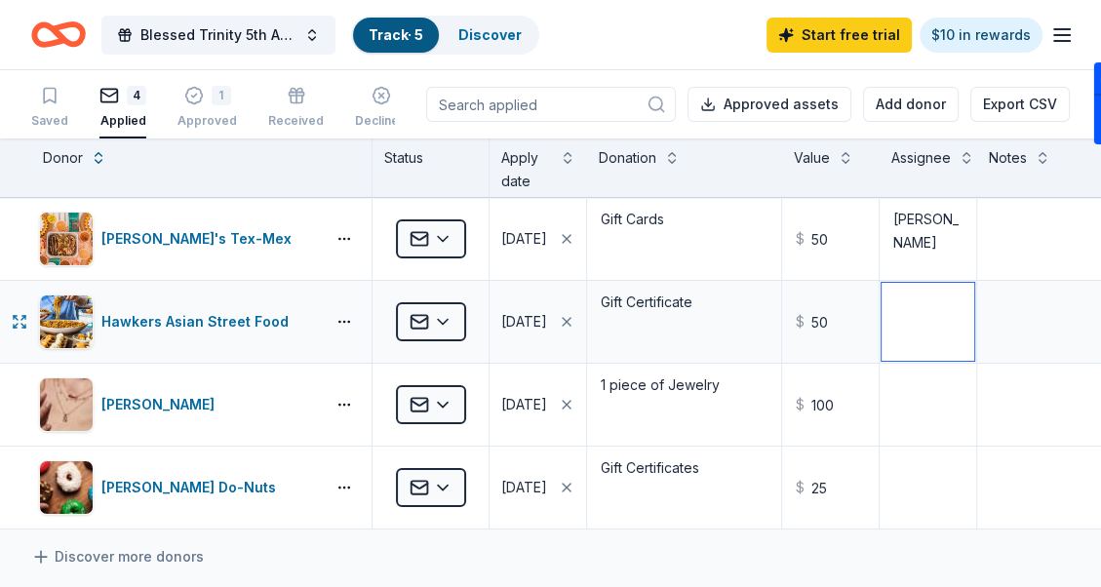
click at [890, 327] on textarea at bounding box center [927, 322] width 93 height 78
paste textarea "[PERSON_NAME]"
type textarea "[PERSON_NAME]"
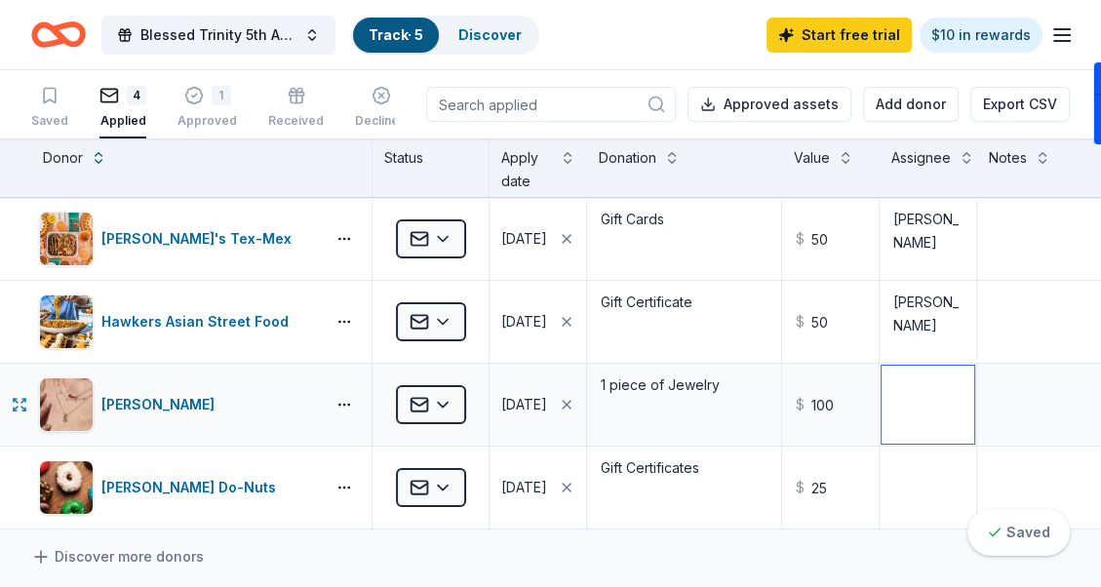
click at [911, 411] on textarea at bounding box center [927, 405] width 93 height 78
paste textarea "[PERSON_NAME]"
type textarea "[PERSON_NAME]"
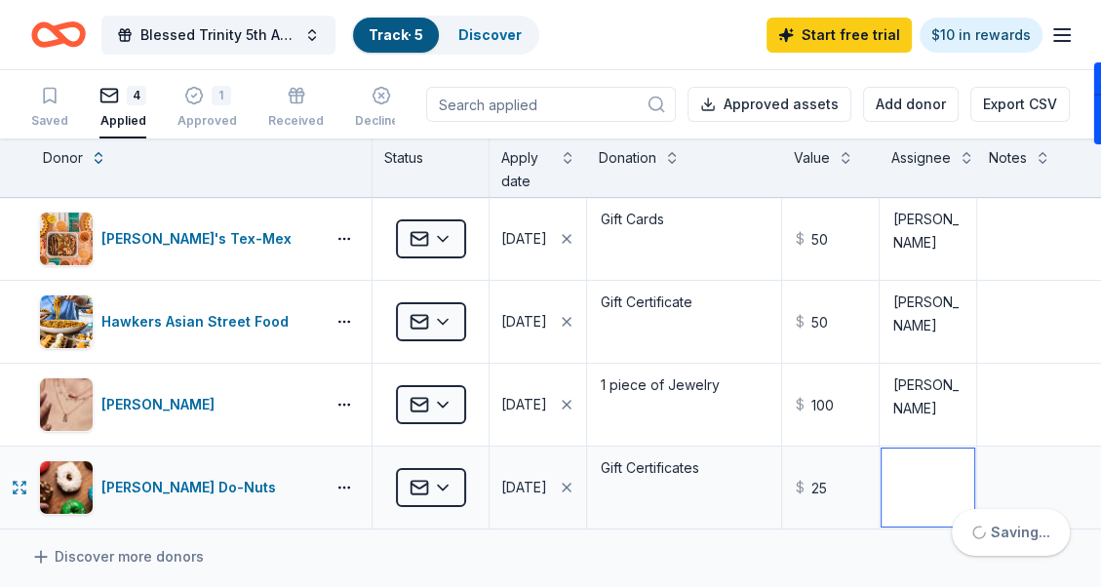
click at [898, 496] on textarea at bounding box center [927, 487] width 93 height 78
paste textarea "[PERSON_NAME]"
type textarea "[PERSON_NAME]"
drag, startPoint x: 510, startPoint y: 540, endPoint x: 488, endPoint y: 542, distance: 21.5
click at [510, 541] on div "Discover more donors" at bounding box center [601, 556] width 1203 height 55
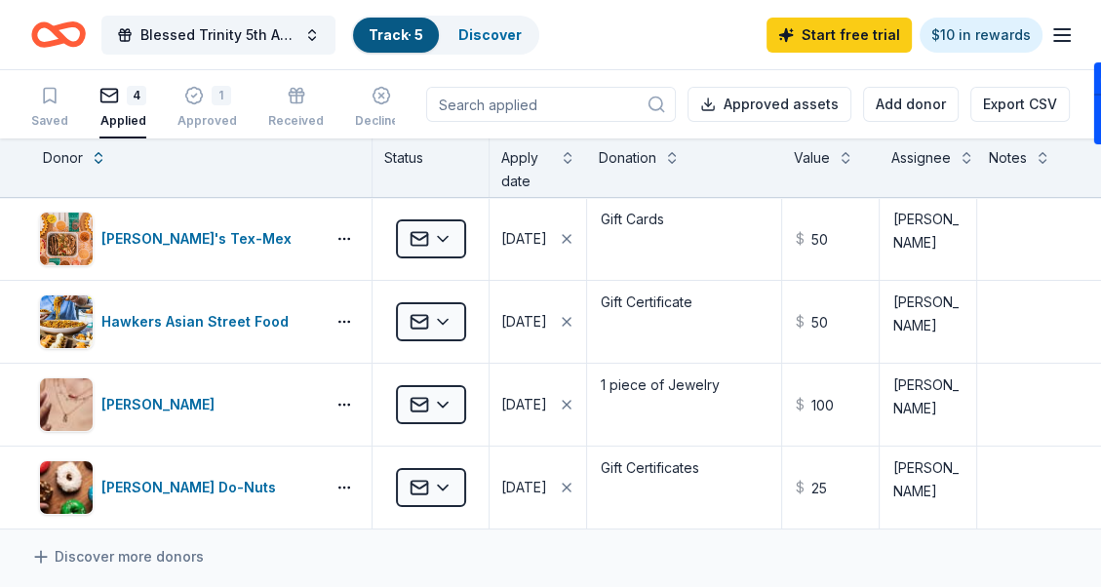
click at [574, 99] on input at bounding box center [551, 104] width 250 height 35
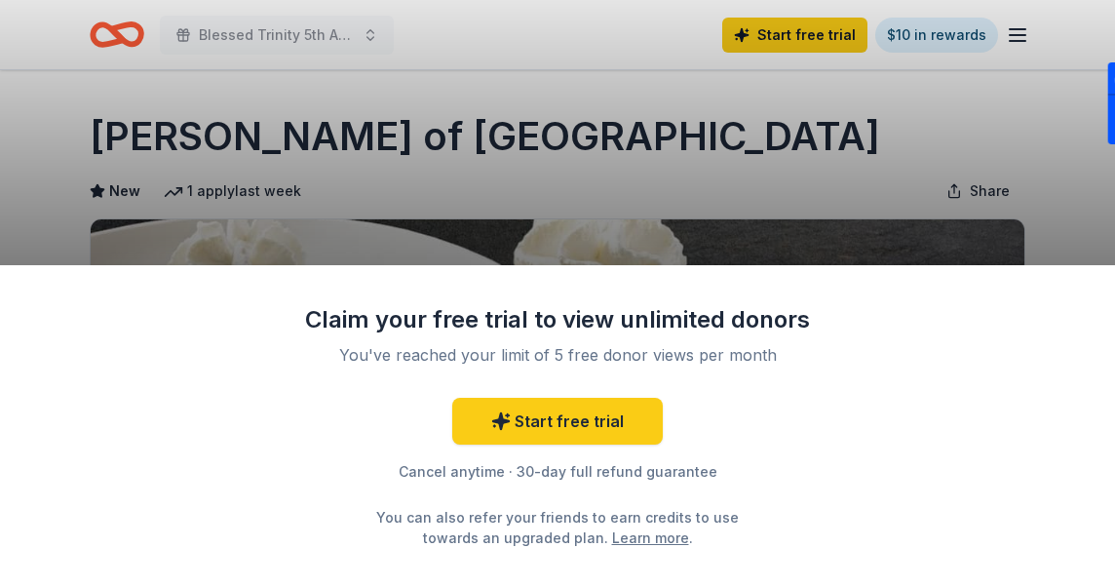
click at [721, 157] on div "Claim your free trial to view unlimited donors You've reached your limit of 5 f…" at bounding box center [557, 293] width 1115 height 587
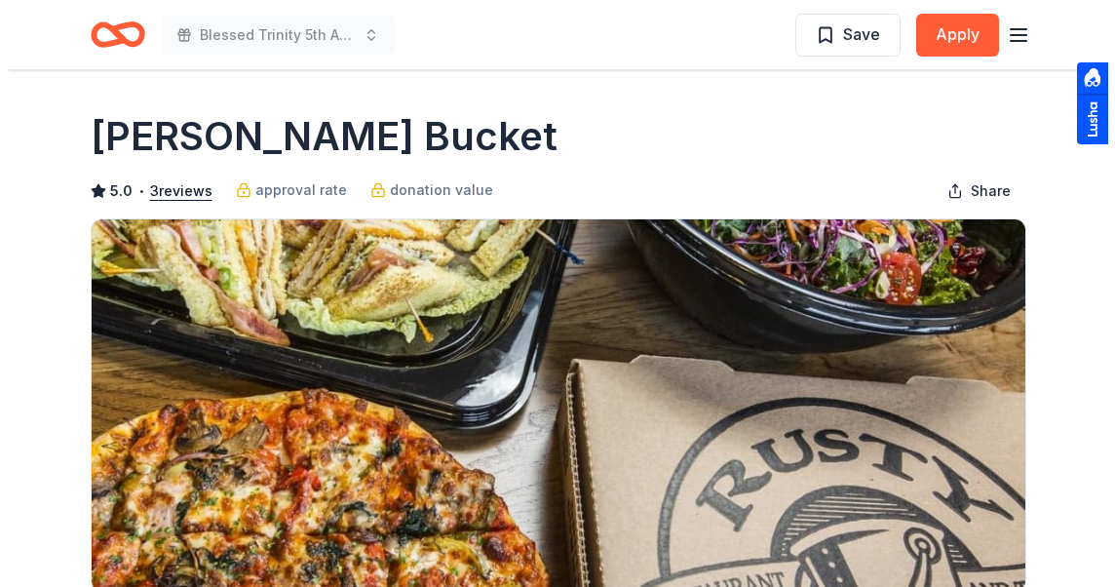
scroll to position [292, 0]
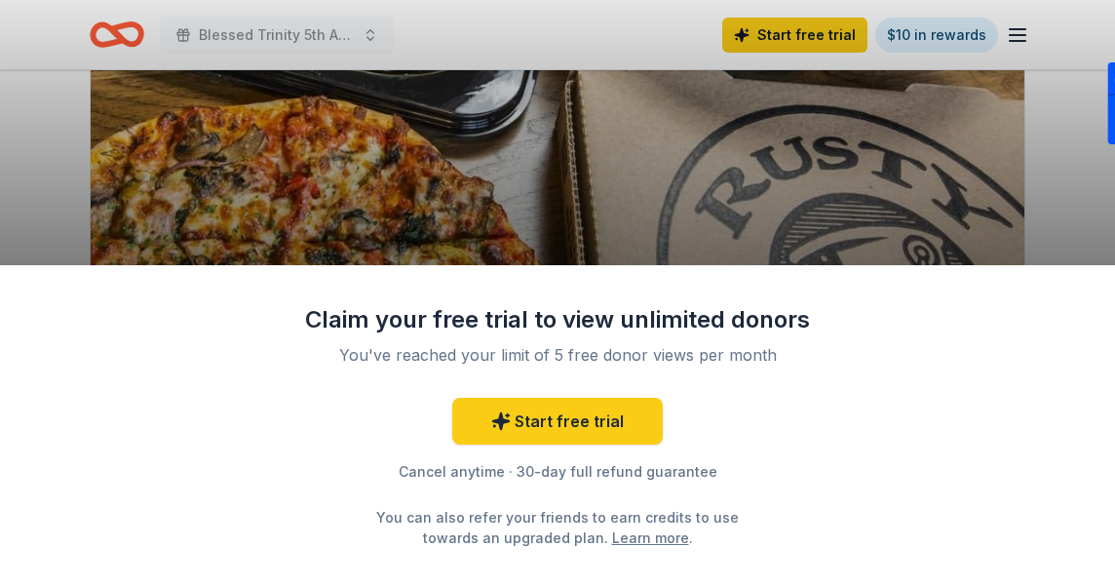
click at [728, 216] on div "Claim your free trial to view unlimited donors You've reached your limit of 5 f…" at bounding box center [557, 293] width 1115 height 587
click at [1011, 36] on div "Claim your free trial to view unlimited donors You've reached your limit of 5 f…" at bounding box center [557, 293] width 1115 height 587
